Goal: Information Seeking & Learning: Learn about a topic

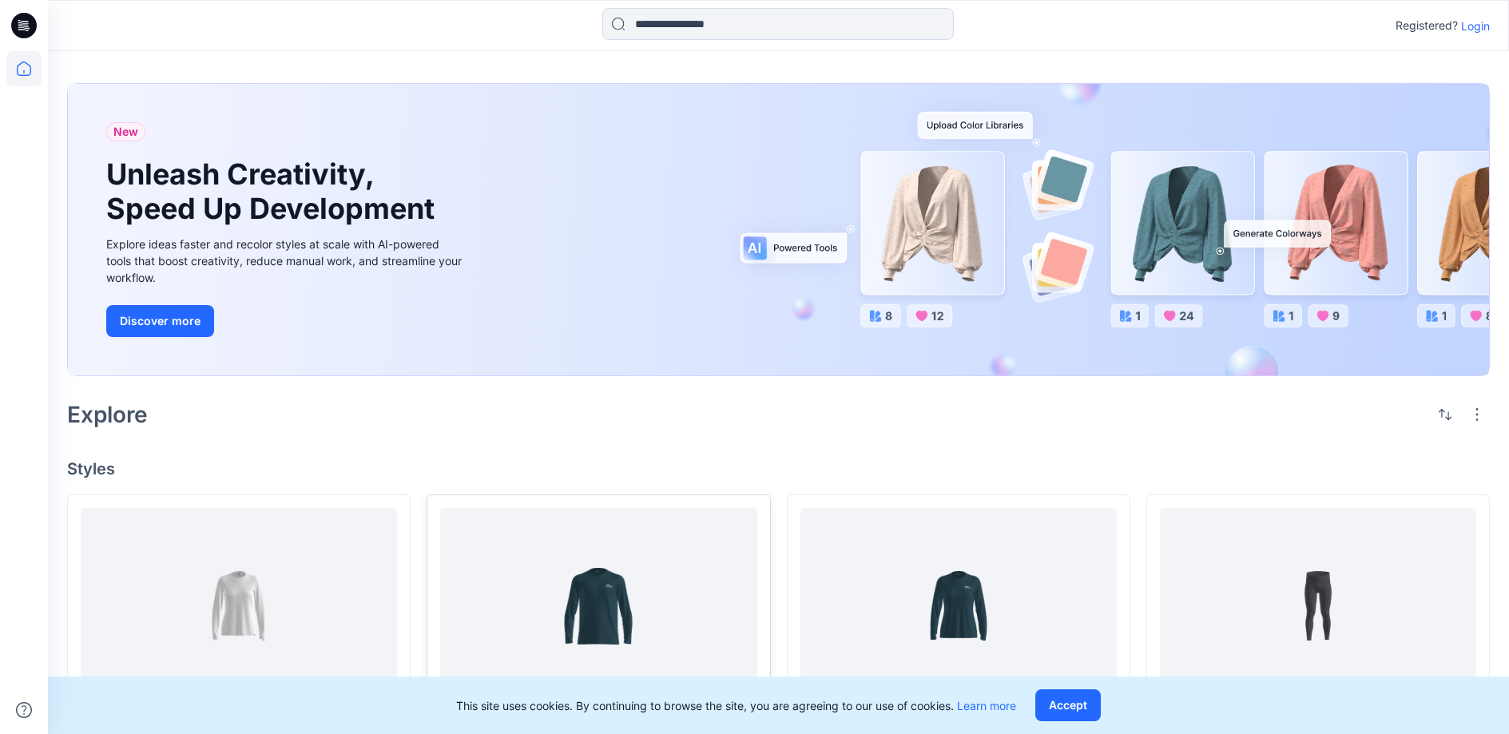
scroll to position [171, 0]
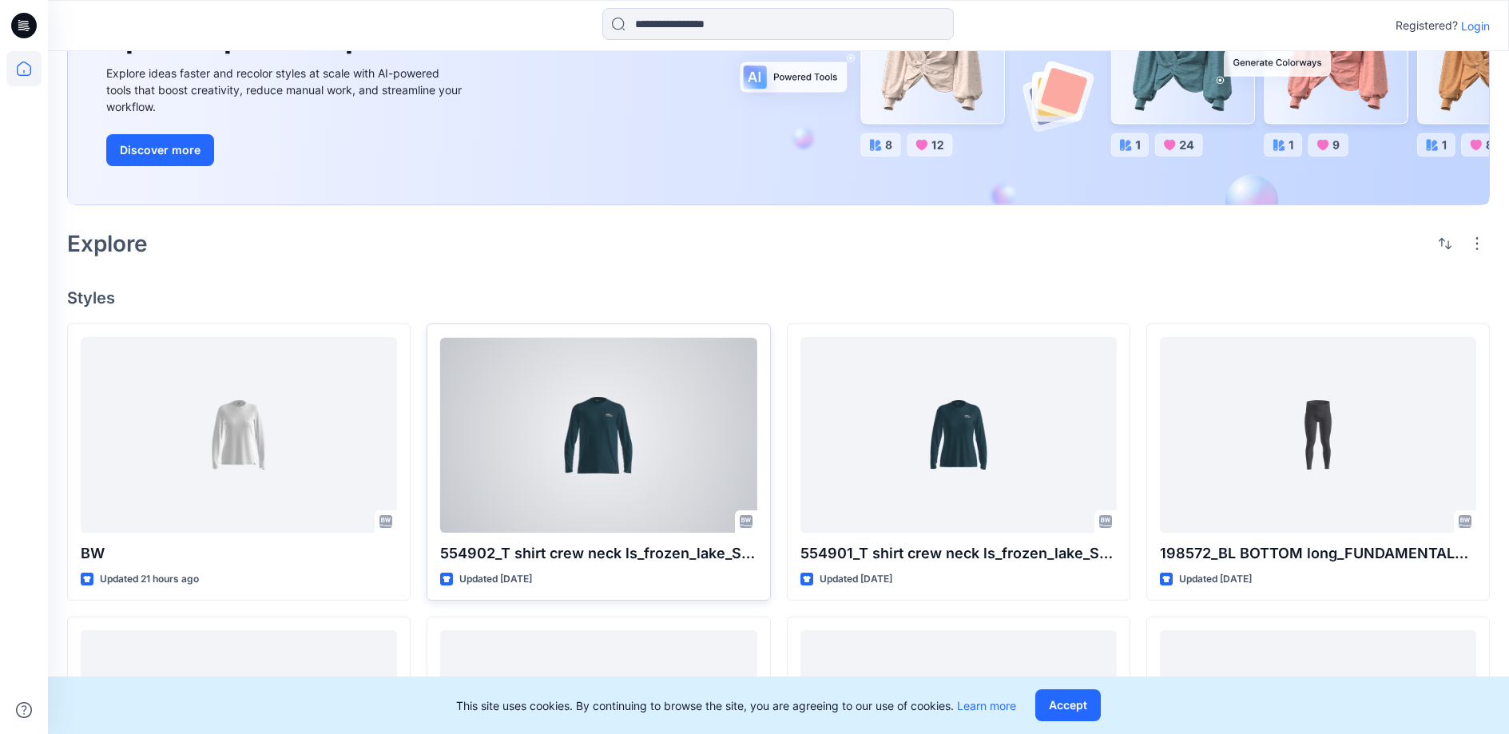
click at [494, 417] on div at bounding box center [598, 434] width 316 height 195
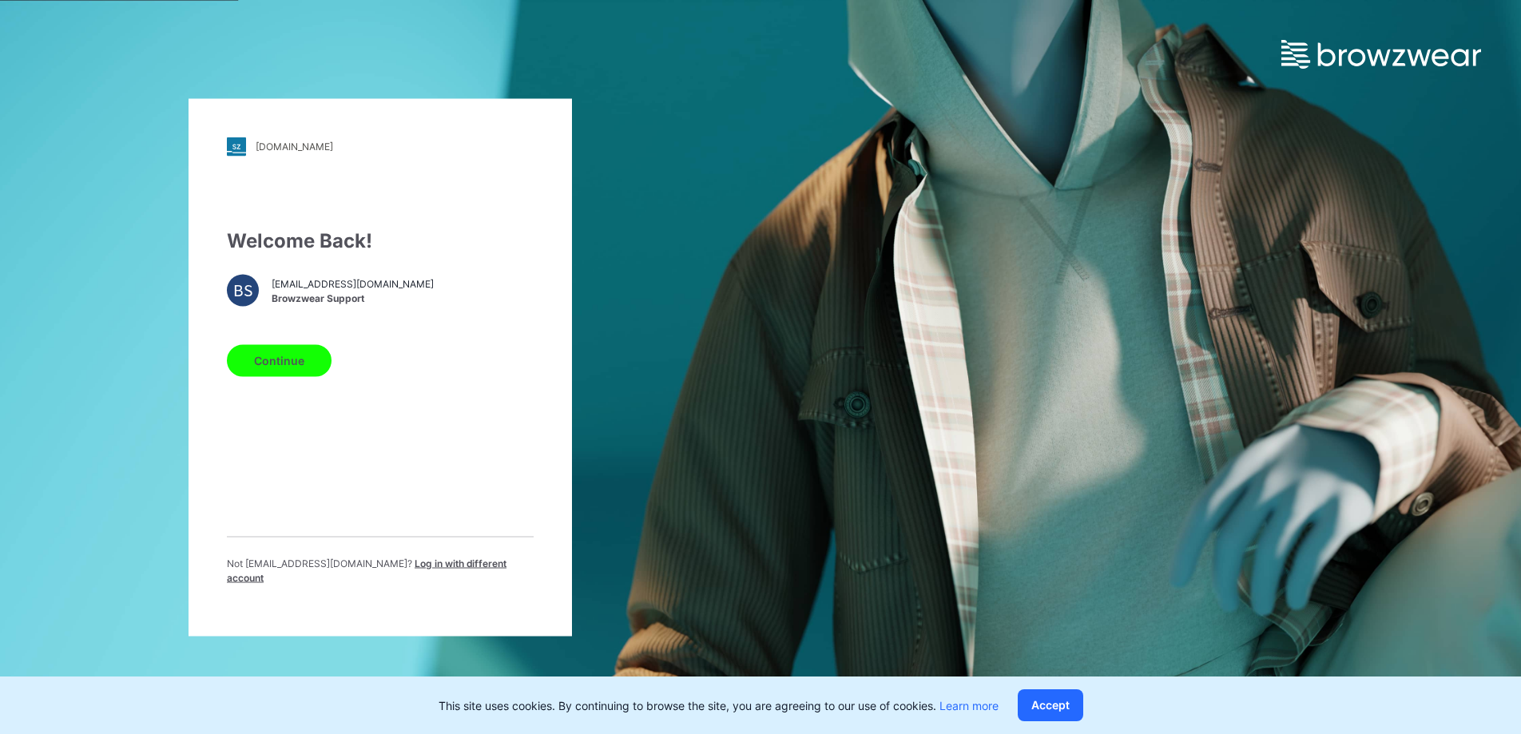
click at [309, 369] on button "Continue" at bounding box center [279, 360] width 105 height 32
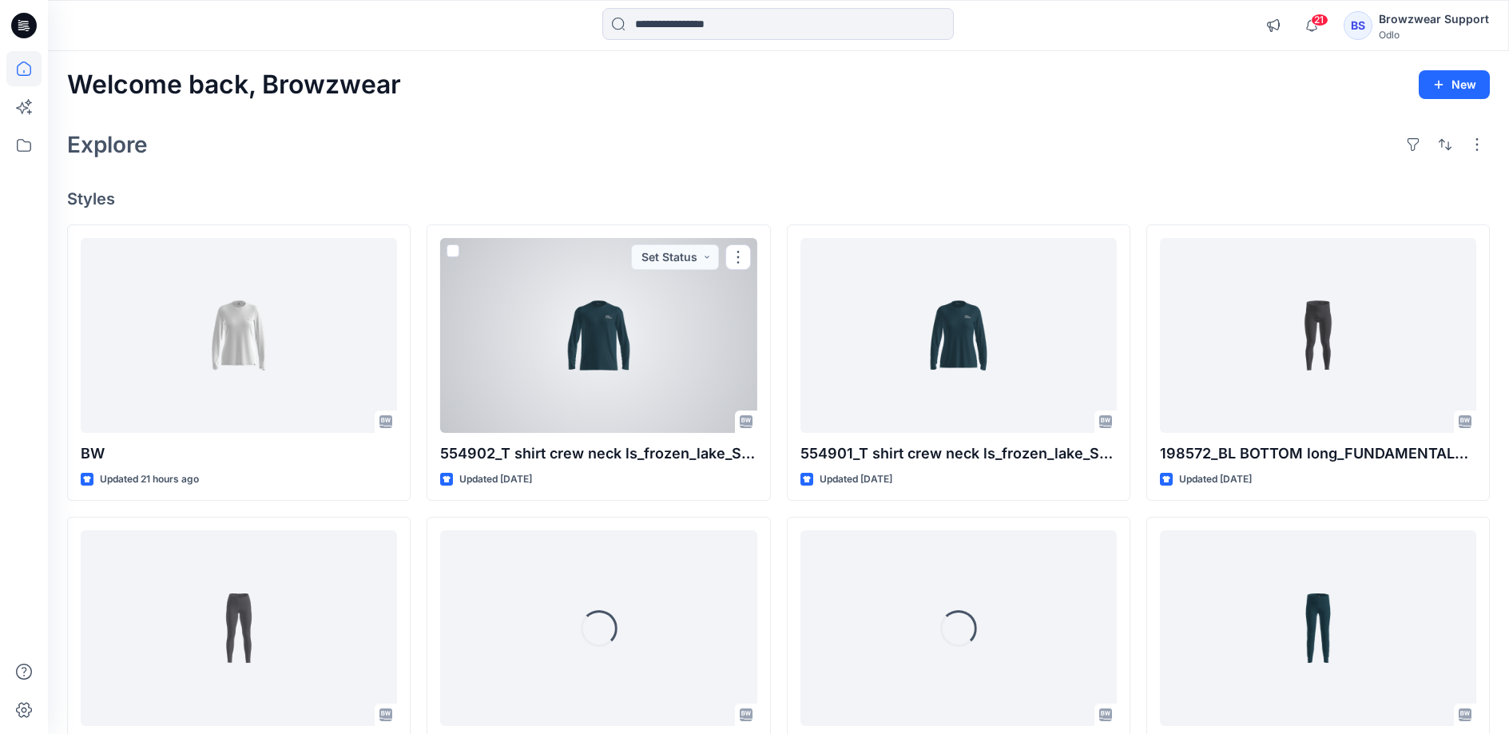
click at [571, 349] on div at bounding box center [598, 335] width 316 height 195
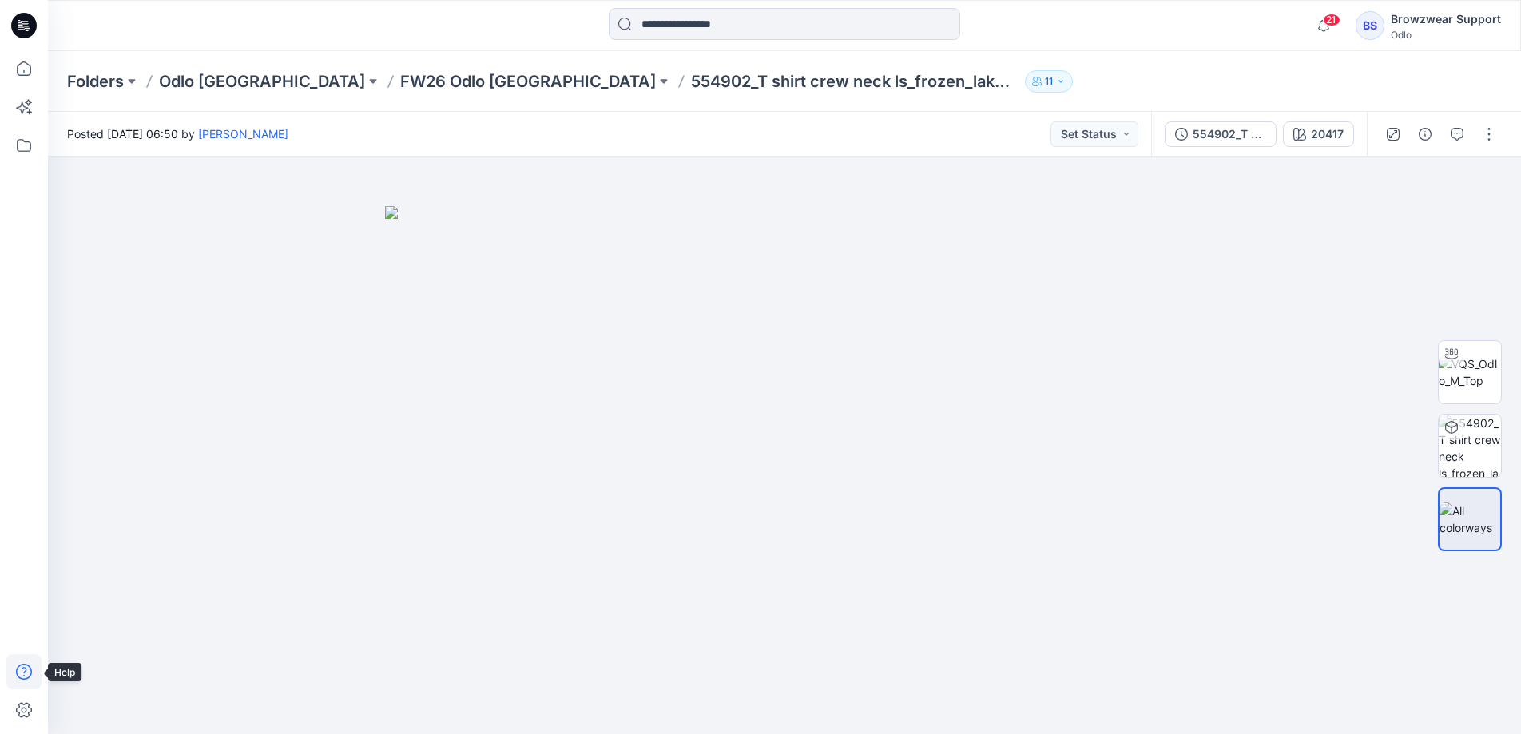
click at [34, 678] on icon at bounding box center [23, 671] width 35 height 35
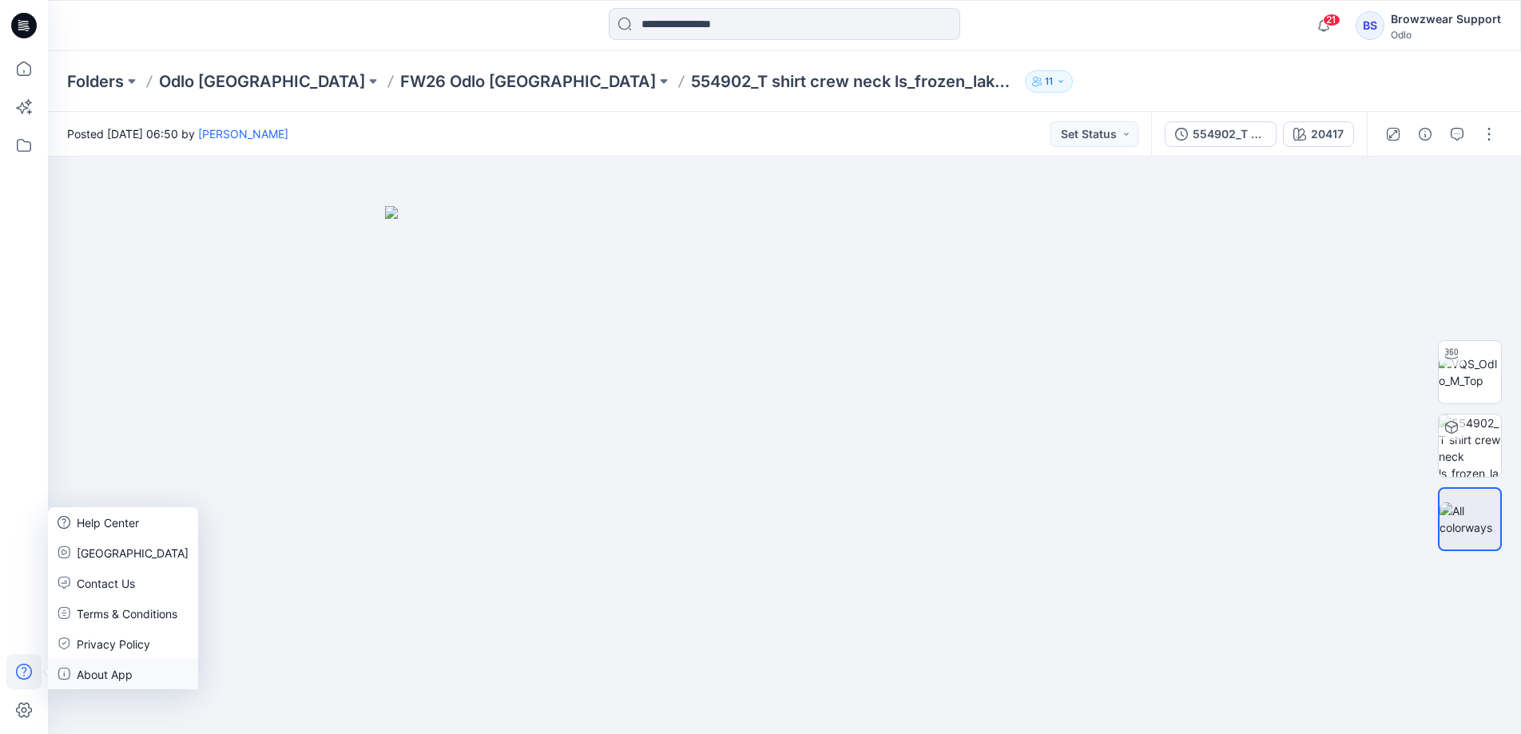
click at [88, 667] on p "About App" at bounding box center [105, 674] width 56 height 17
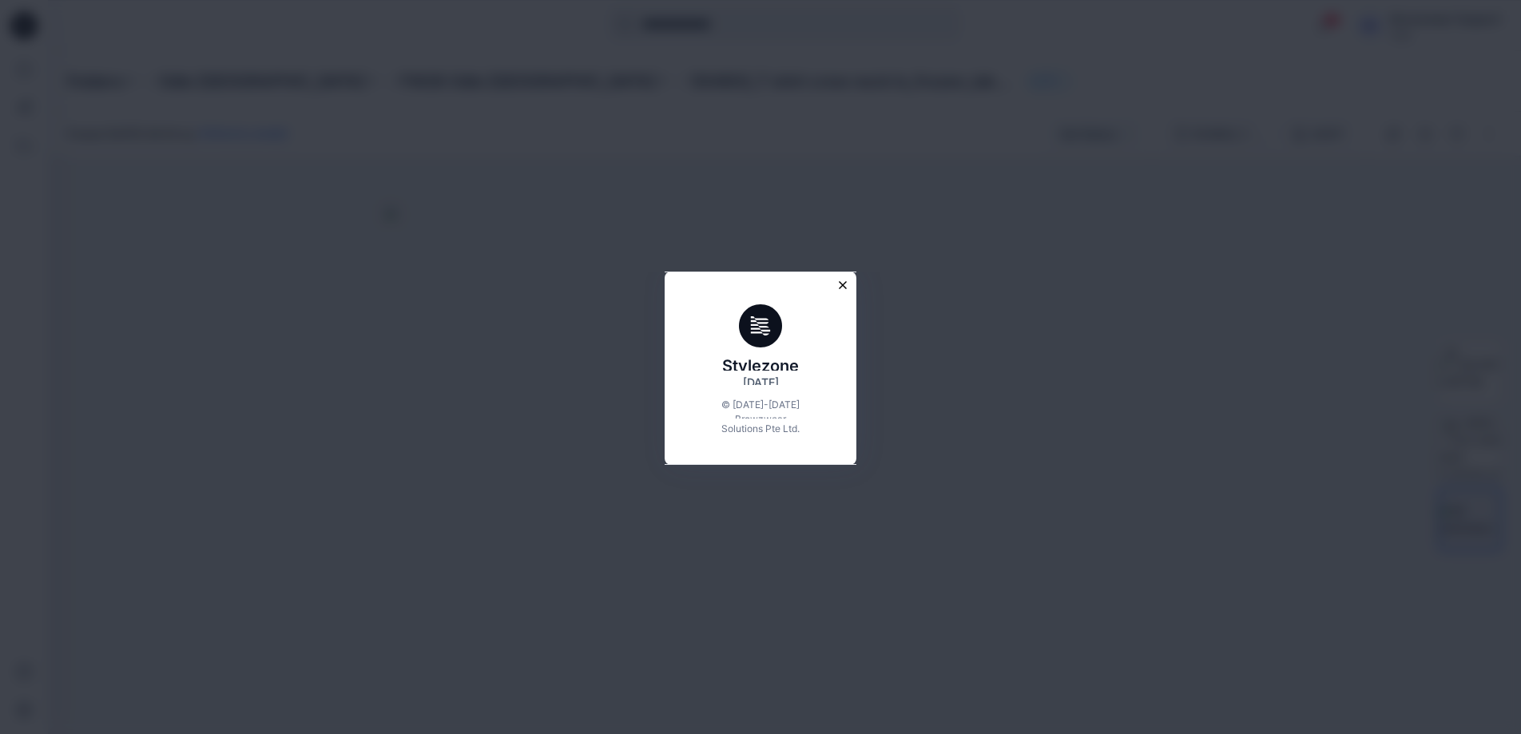
click at [840, 288] on icon "Close modal" at bounding box center [842, 285] width 14 height 14
